Goal: Complete application form

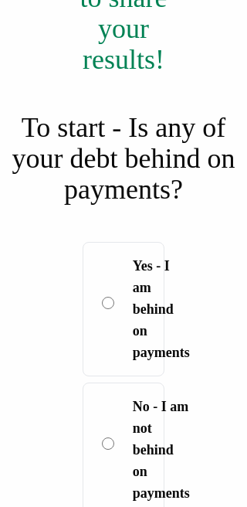
scroll to position [476, 0]
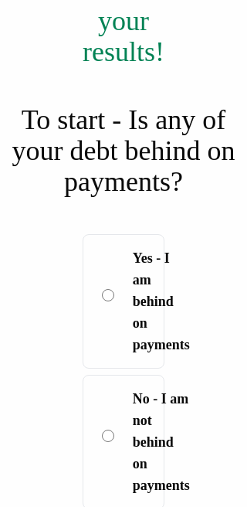
click at [104, 316] on label "Yes - I am behind on payments" at bounding box center [124, 301] width 83 height 134
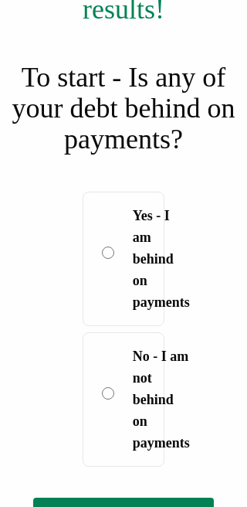
scroll to position [548, 0]
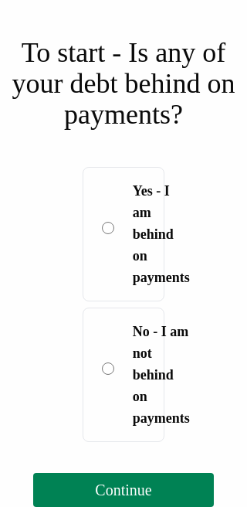
click at [151, 492] on span "Continue" at bounding box center [123, 490] width 56 height 17
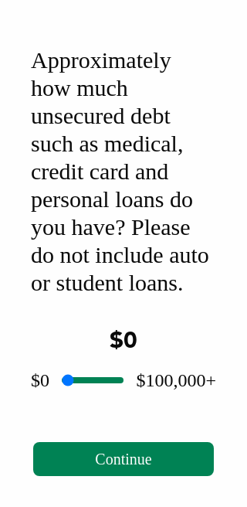
scroll to position [177, 0]
click at [130, 342] on span "$0" at bounding box center [124, 341] width 28 height 23
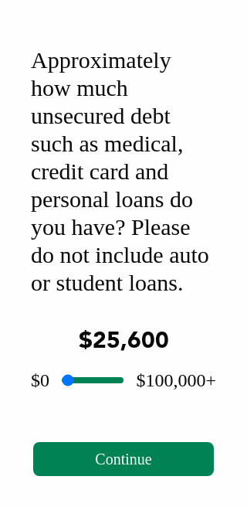
type input "*****"
click at [124, 453] on span "Continue" at bounding box center [123, 459] width 56 height 17
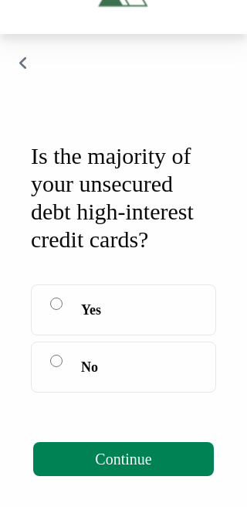
click at [118, 470] on button "Continue" at bounding box center [123, 459] width 180 height 34
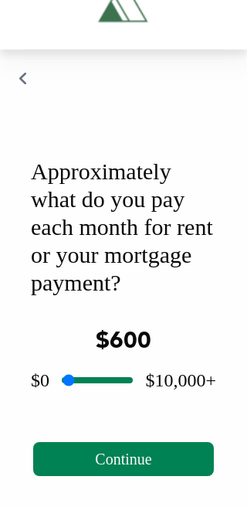
type input "***"
click at [124, 454] on span "Continue" at bounding box center [123, 459] width 56 height 17
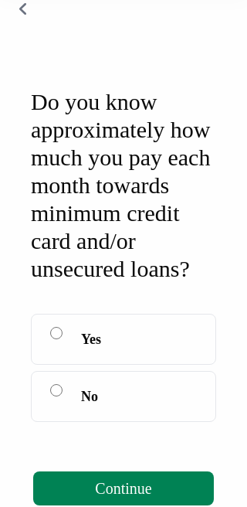
scroll to position [121, 0]
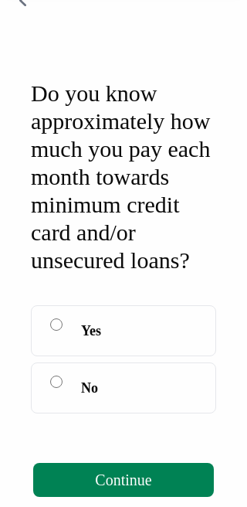
click at [53, 414] on label "No" at bounding box center [124, 388] width 186 height 51
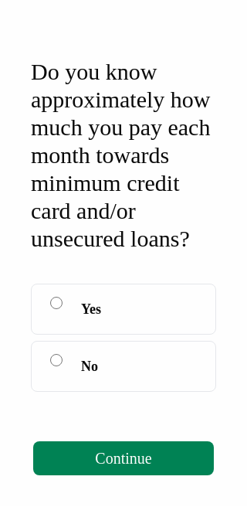
scroll to position [192, 0]
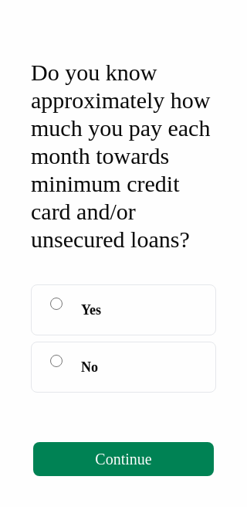
click at [133, 461] on span "Continue" at bounding box center [123, 459] width 56 height 17
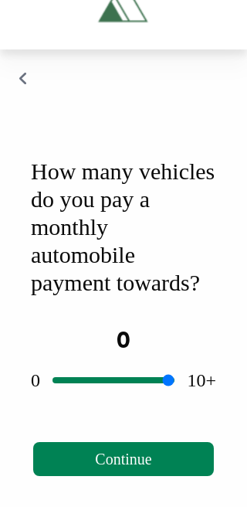
click at [142, 451] on span "Continue" at bounding box center [123, 459] width 56 height 17
type input "*"
click at [138, 451] on span "Continue" at bounding box center [123, 459] width 56 height 17
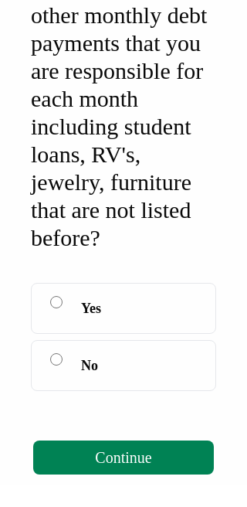
scroll to position [226, 0]
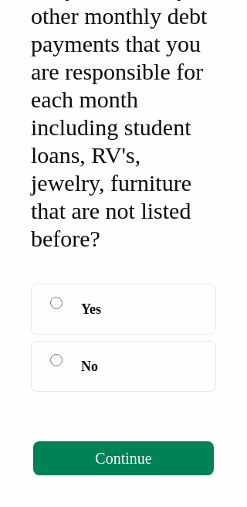
click at [131, 468] on span "Continue" at bounding box center [123, 459] width 56 height 17
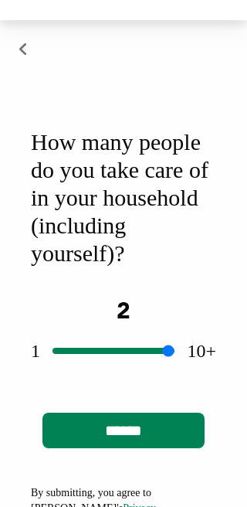
type input "*"
click at [137, 448] on input "******" at bounding box center [124, 431] width 162 height 36
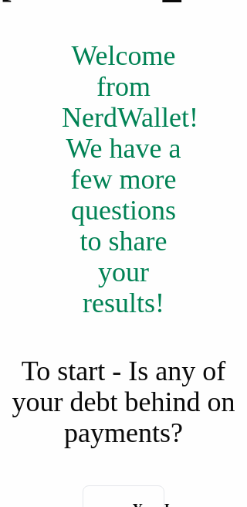
scroll to position [212, 0]
